Goal: Register for event/course

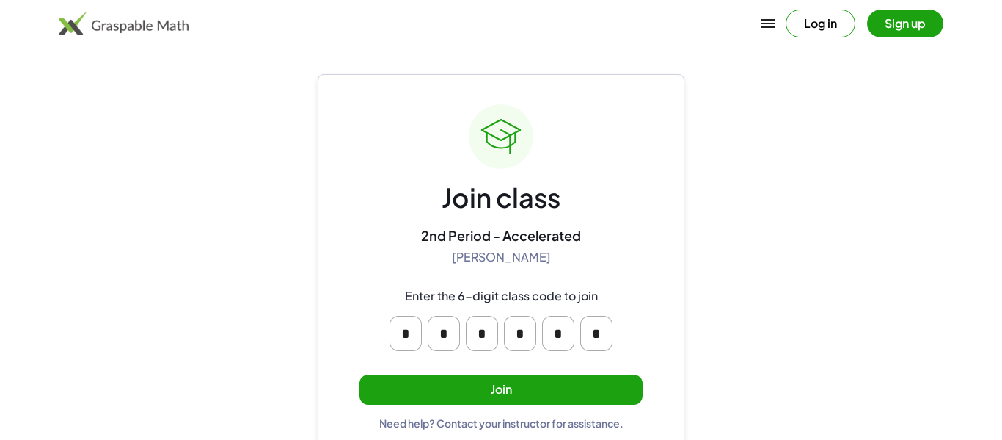
scroll to position [28, 0]
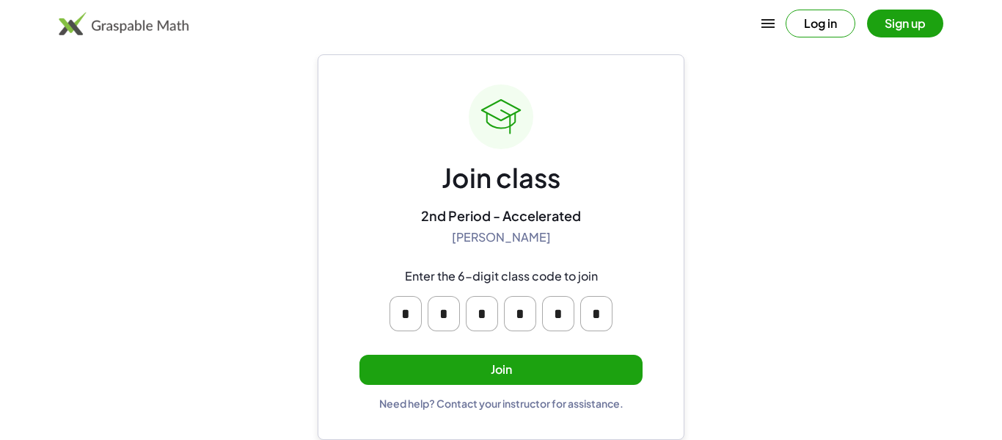
click at [613, 379] on button "Join" at bounding box center [501, 369] width 283 height 30
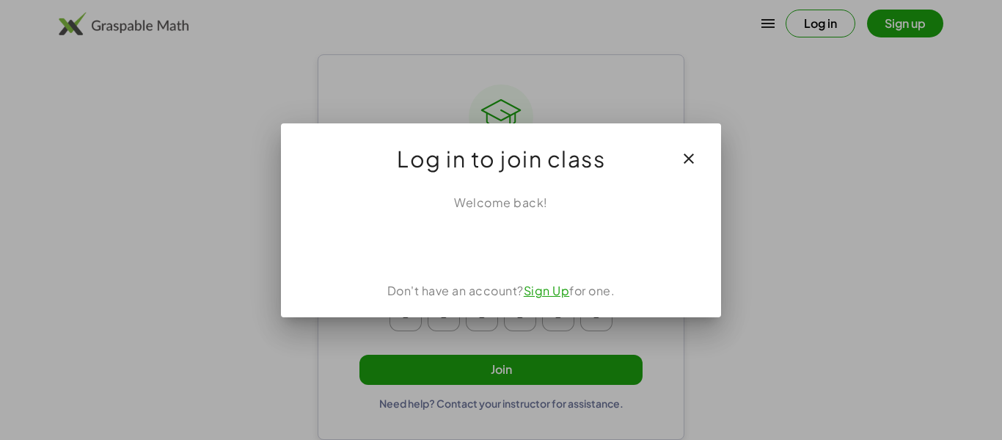
scroll to position [0, 0]
click at [525, 285] on link "Sign Up" at bounding box center [547, 290] width 46 height 15
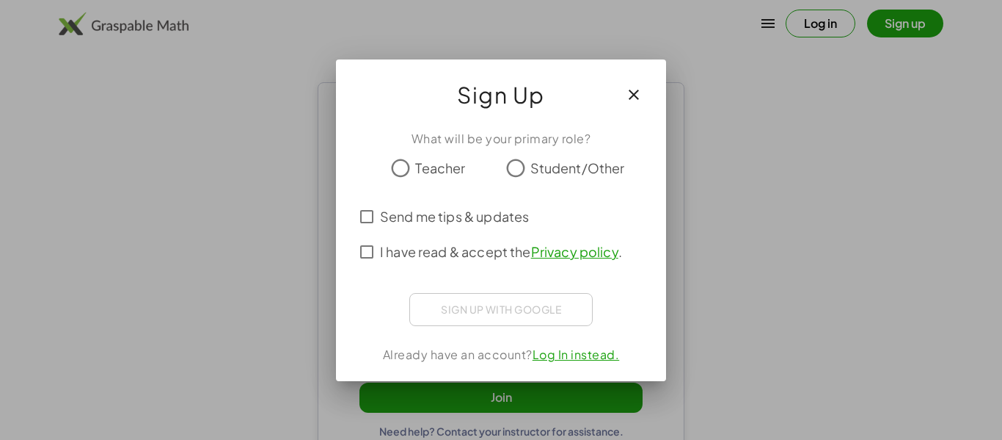
click at [566, 250] on link "Privacy policy" at bounding box center [574, 251] width 87 height 17
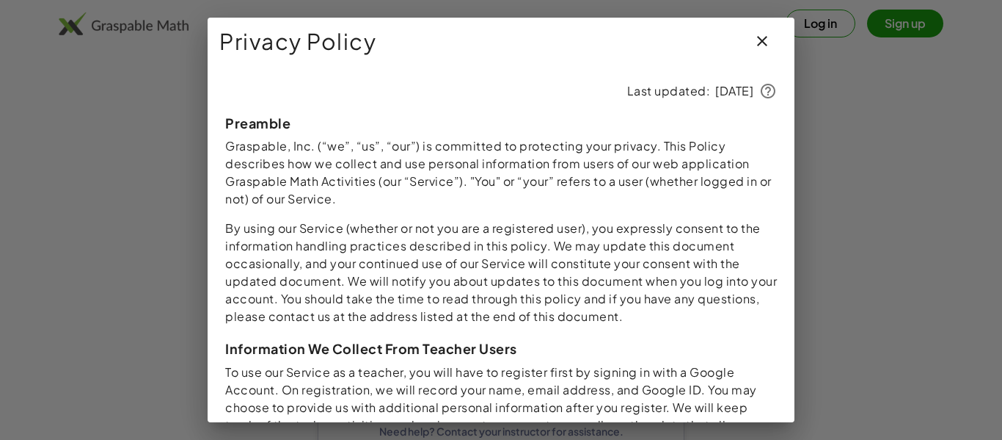
click at [748, 37] on button "button" at bounding box center [762, 40] width 35 height 35
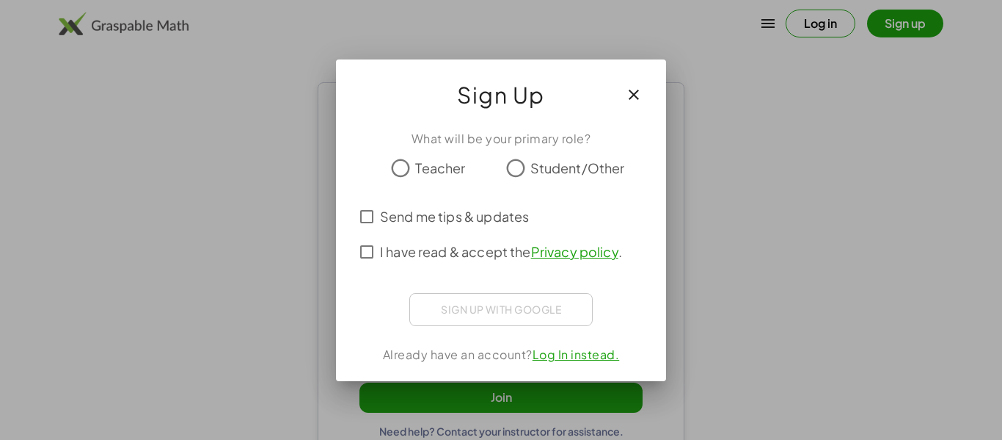
click at [663, 94] on div "Sign Up" at bounding box center [501, 88] width 330 height 59
click at [633, 92] on icon "button" at bounding box center [634, 95] width 18 height 18
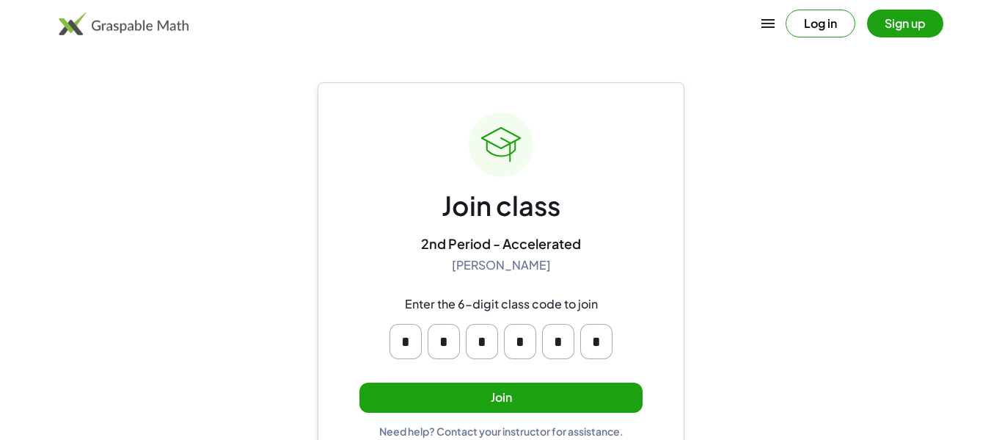
click at [526, 388] on button "Join" at bounding box center [501, 397] width 283 height 30
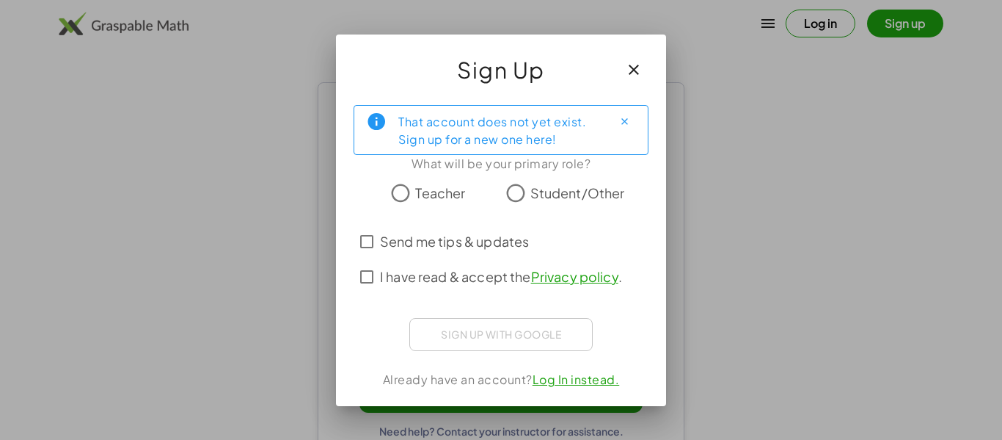
click at [610, 192] on span "Student/Other" at bounding box center [578, 193] width 95 height 20
click at [500, 259] on label "I have read & accept the Privacy policy ." at bounding box center [501, 276] width 242 height 35
click at [529, 249] on span "Send me tips & updates" at bounding box center [454, 241] width 149 height 20
click at [508, 240] on span "Send me tips & updates" at bounding box center [454, 241] width 149 height 20
